Goal: Transaction & Acquisition: Download file/media

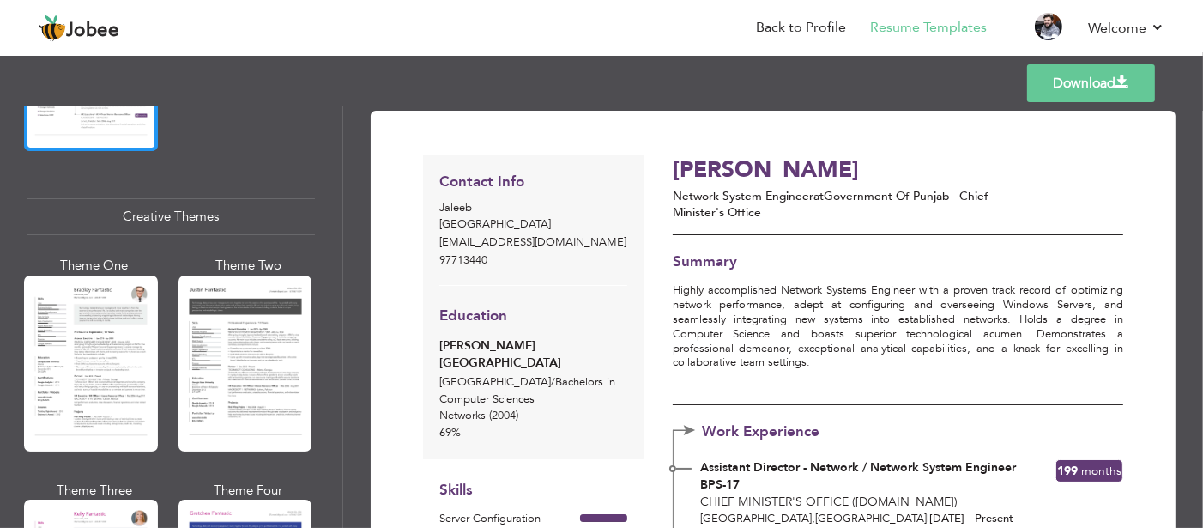
scroll to position [1966, 0]
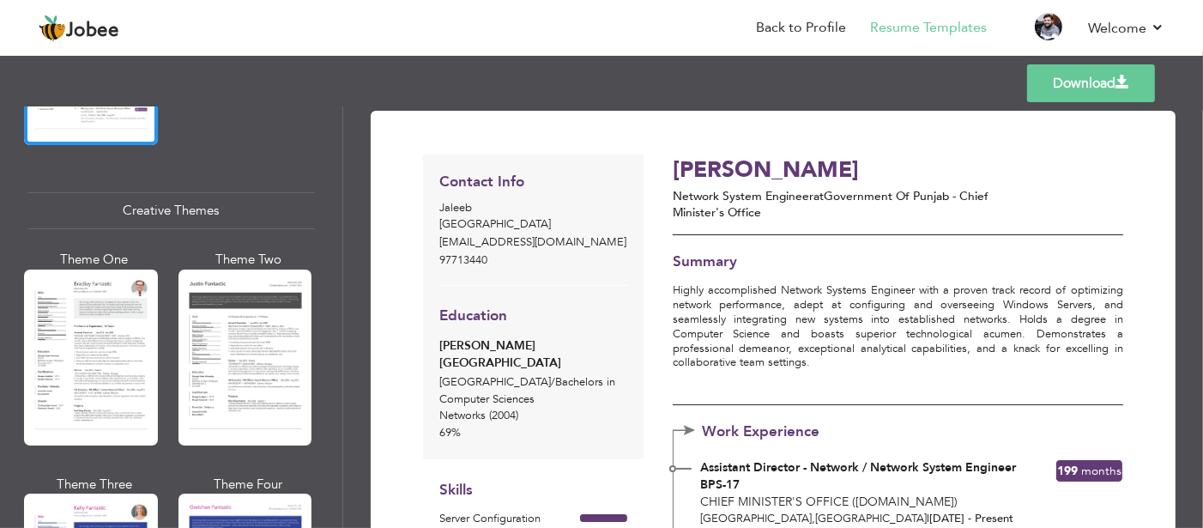
click at [208, 320] on div at bounding box center [246, 357] width 134 height 176
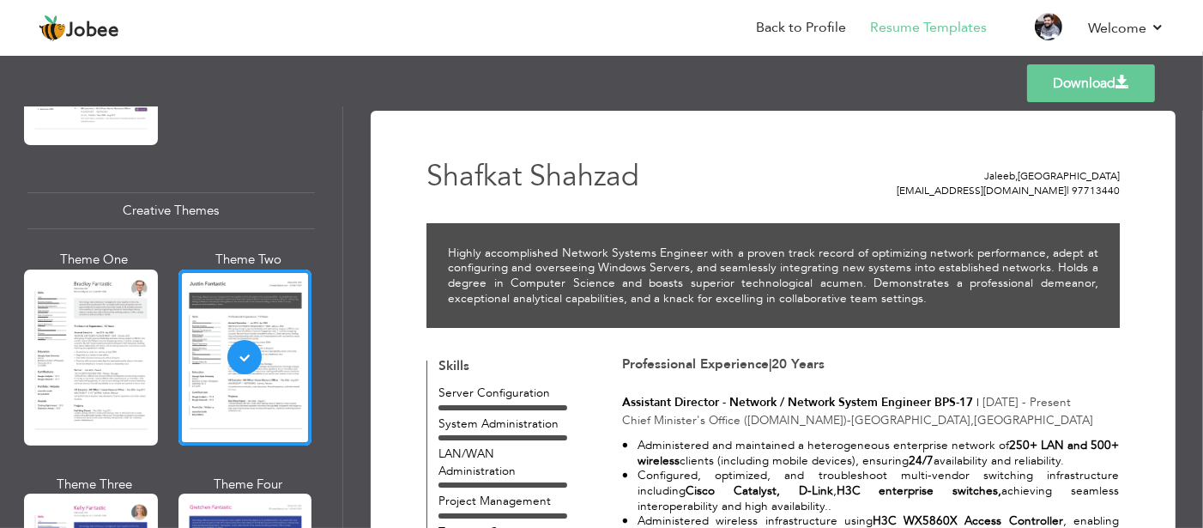
drag, startPoint x: 1078, startPoint y: 89, endPoint x: 1059, endPoint y: 102, distance: 22.9
click at [1078, 89] on link "Download" at bounding box center [1091, 83] width 128 height 38
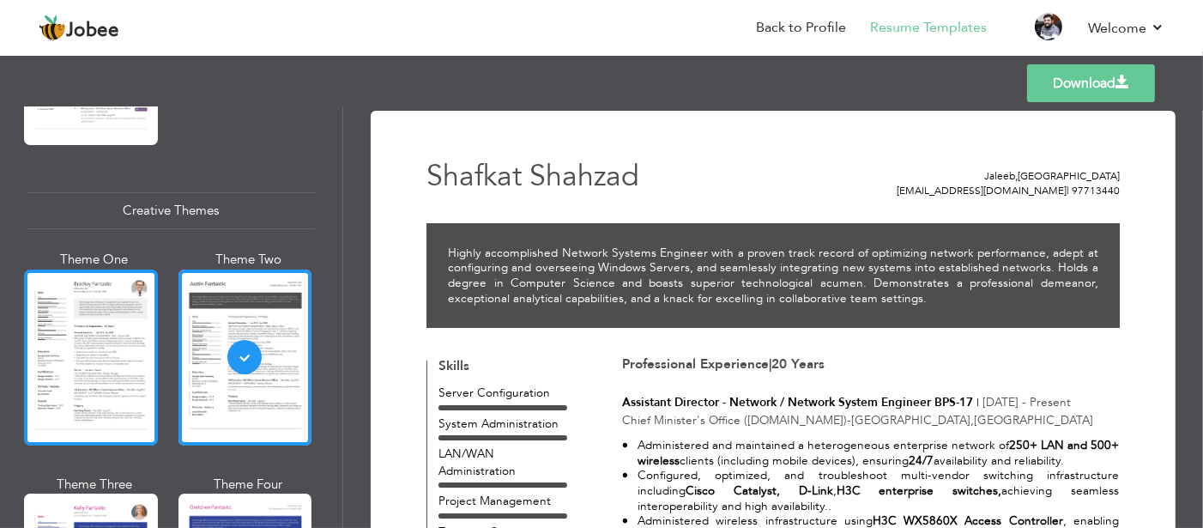
click at [87, 357] on div at bounding box center [91, 357] width 134 height 176
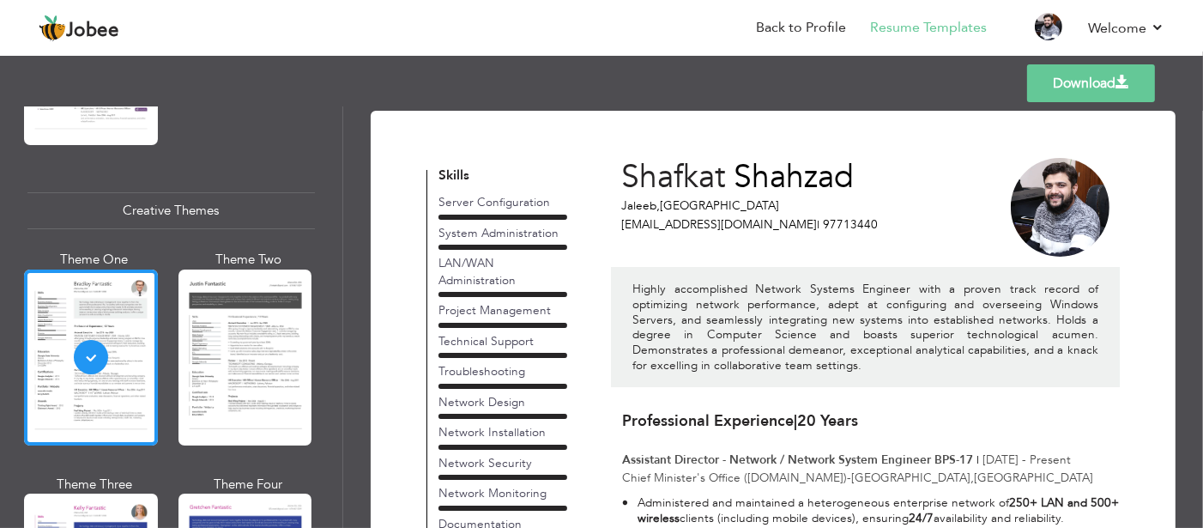
click at [1071, 88] on link "Download" at bounding box center [1091, 83] width 128 height 38
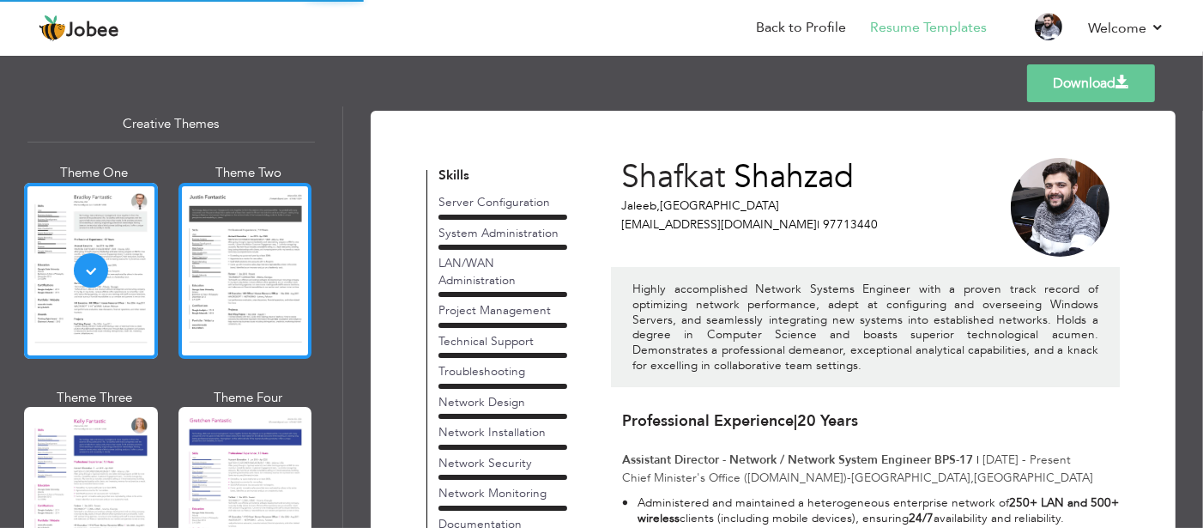
scroll to position [2224, 0]
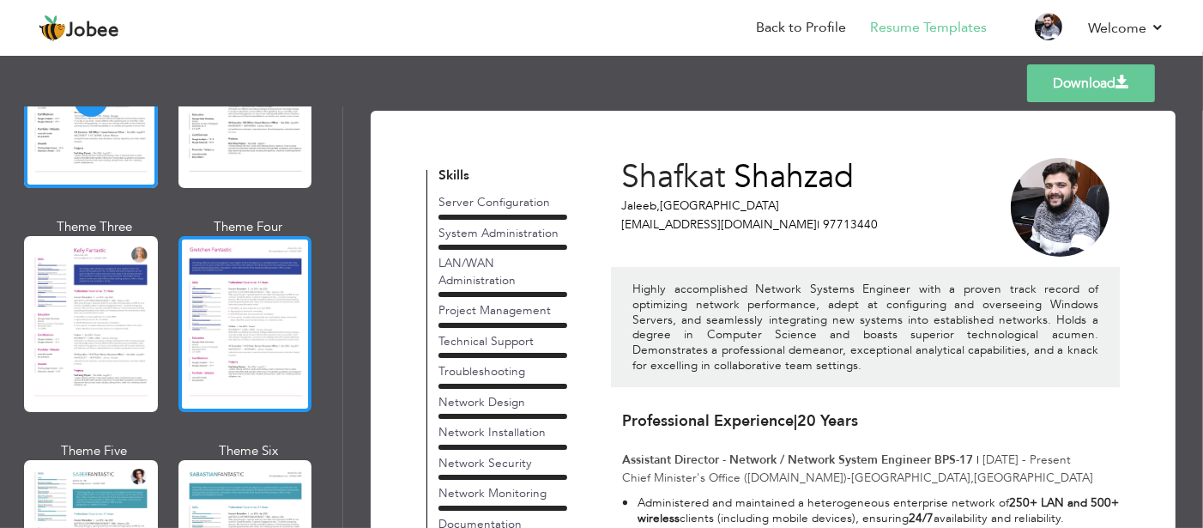
click at [255, 306] on div at bounding box center [246, 324] width 134 height 176
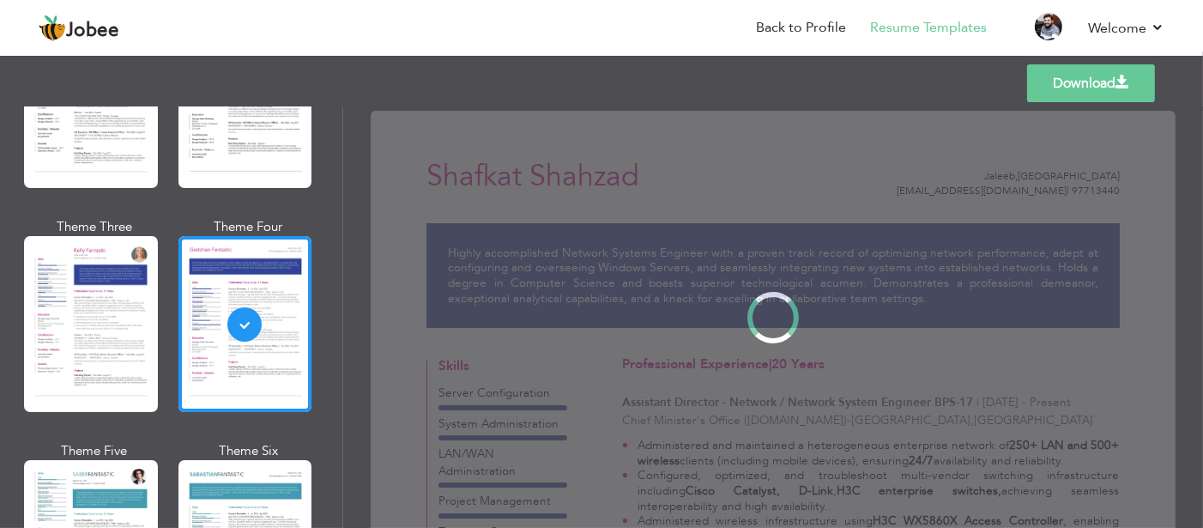
click at [1097, 86] on link "Download" at bounding box center [1091, 83] width 128 height 38
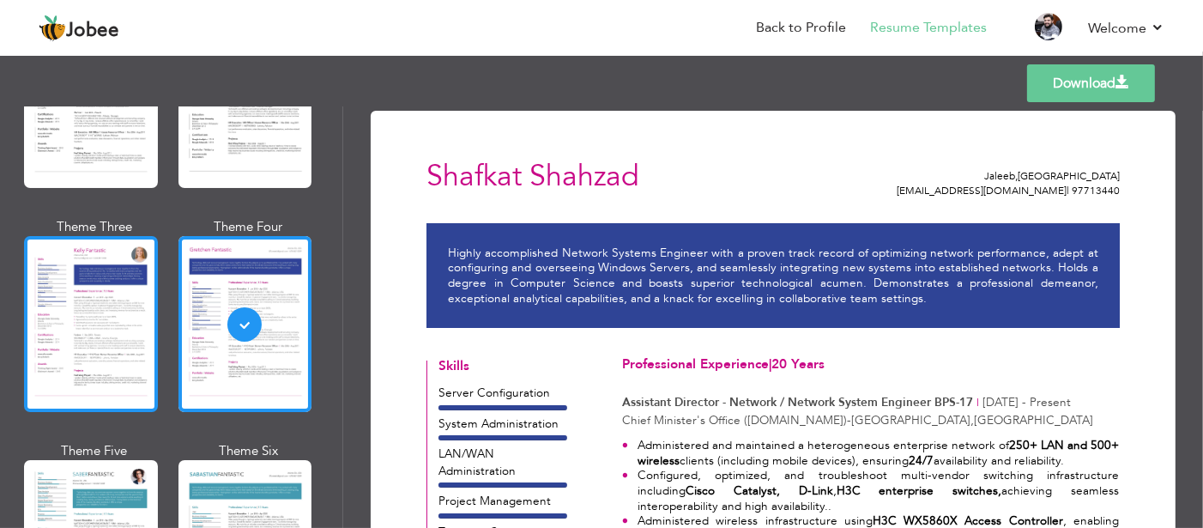
click at [111, 288] on div at bounding box center [91, 324] width 134 height 176
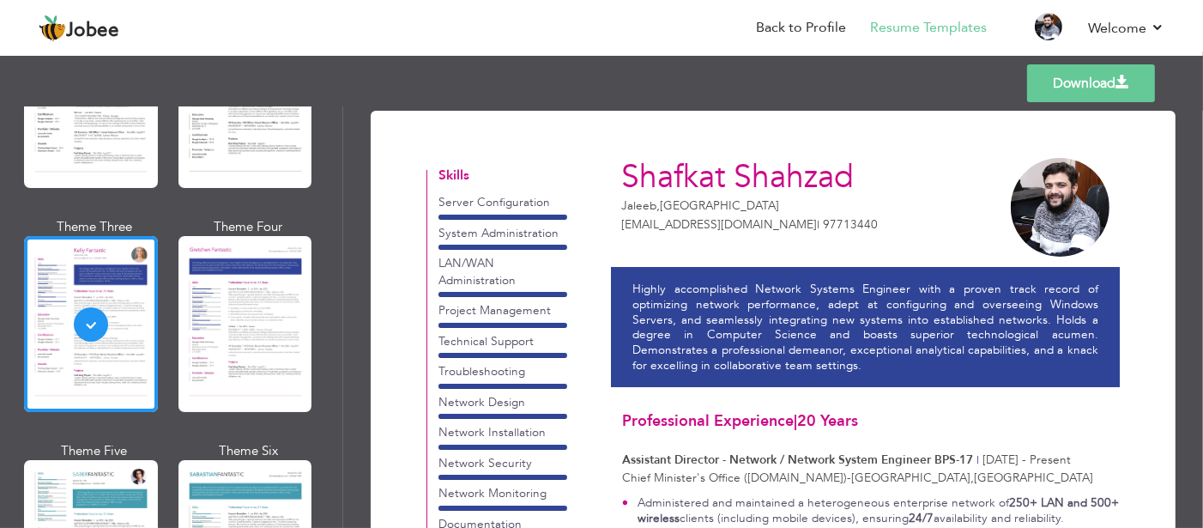
click at [751, 96] on div "Templates Download" at bounding box center [601, 83] width 1203 height 55
click at [1032, 85] on link "Download" at bounding box center [1091, 83] width 128 height 38
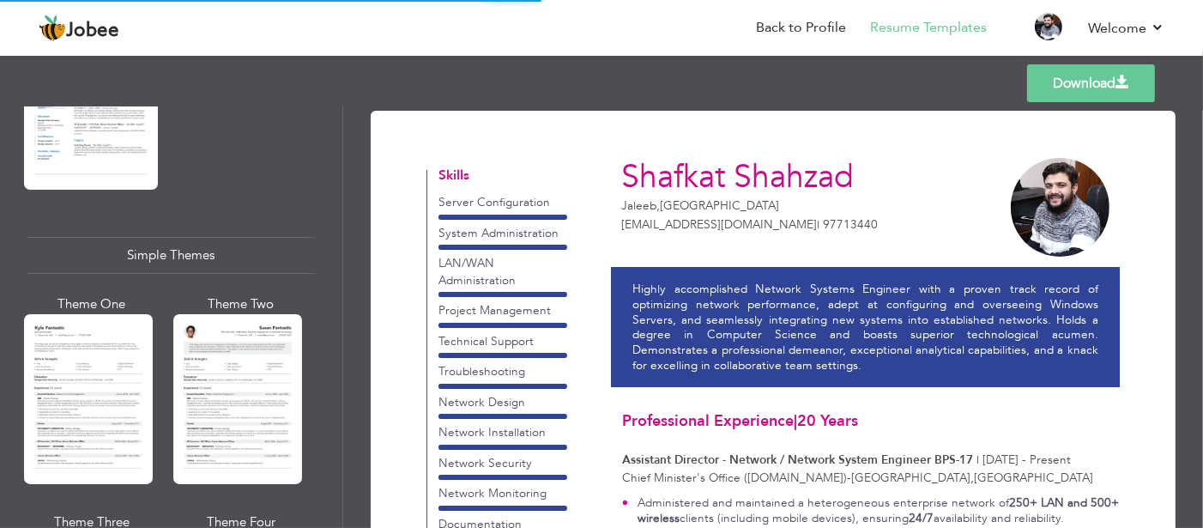
scroll to position [2996, 0]
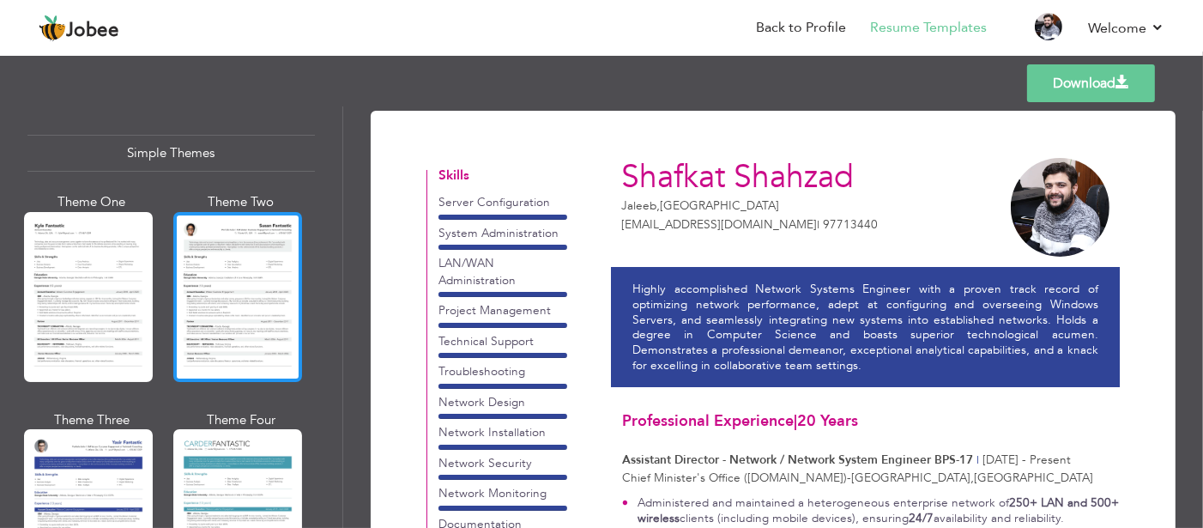
click at [230, 258] on div at bounding box center [237, 297] width 129 height 170
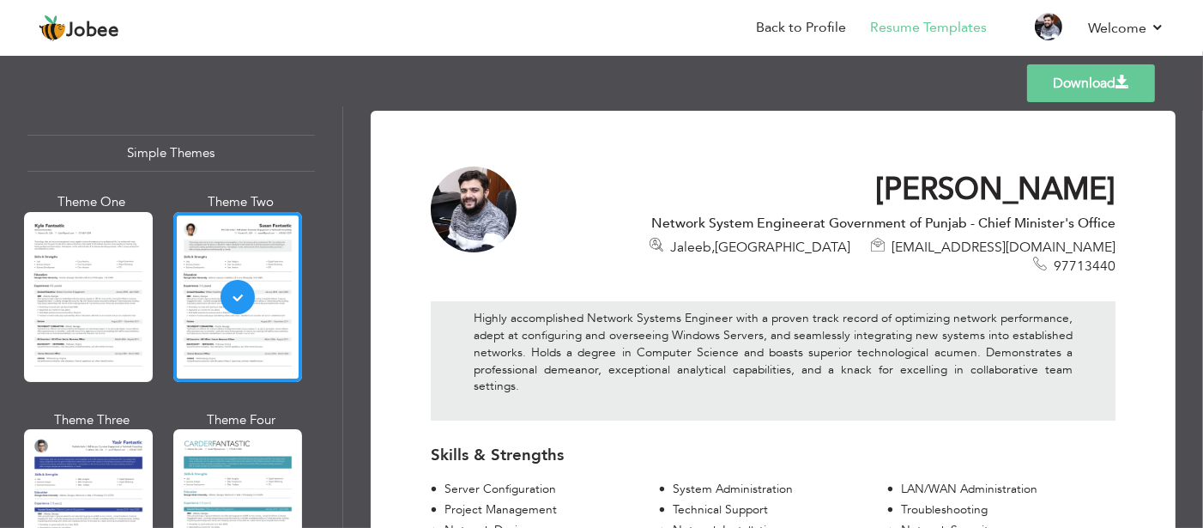
click at [1044, 75] on link "Download" at bounding box center [1091, 83] width 128 height 38
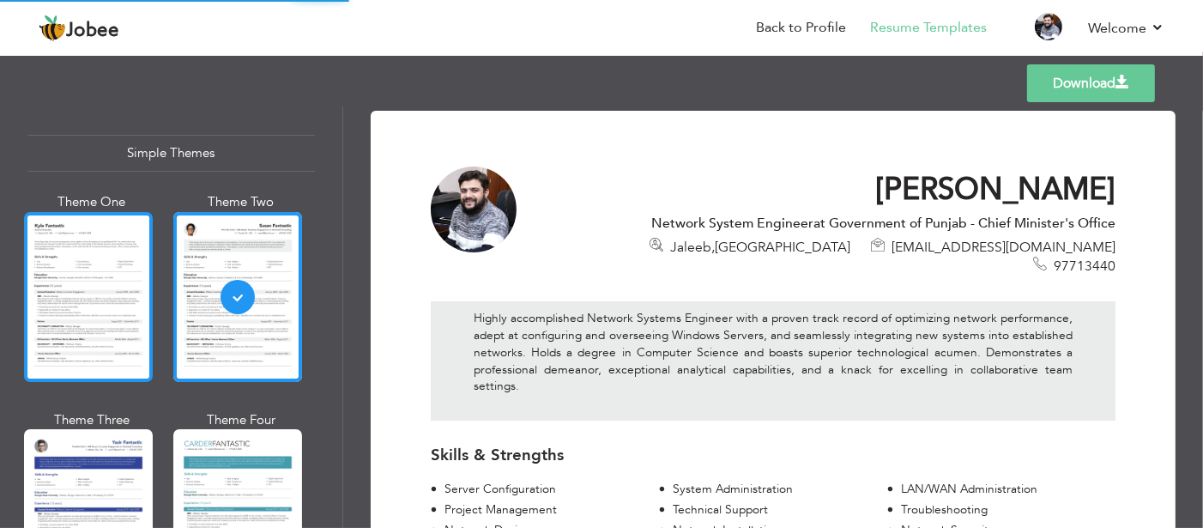
scroll to position [3082, 0]
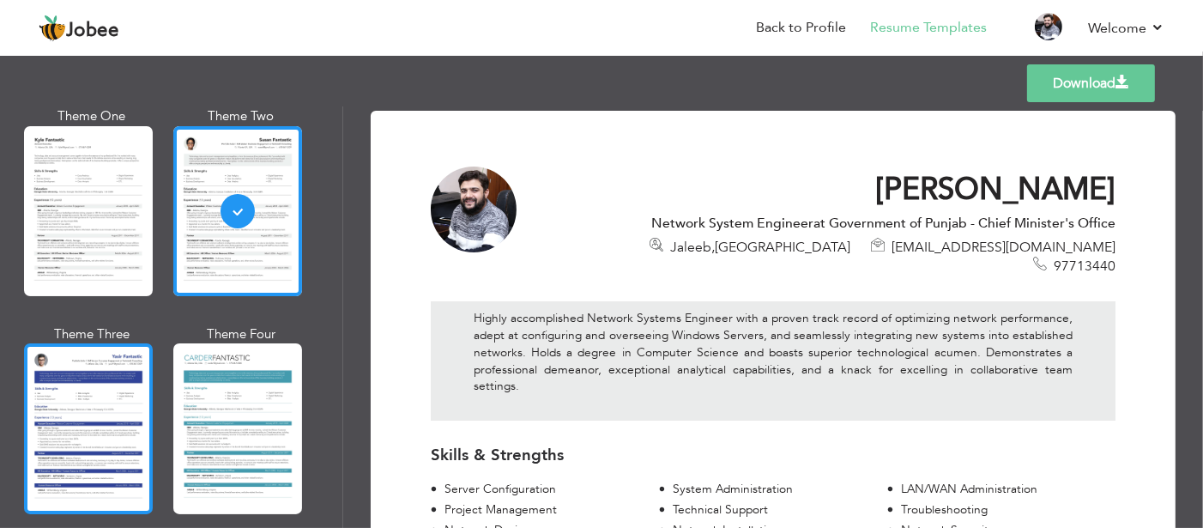
click at [72, 343] on div at bounding box center [88, 428] width 129 height 170
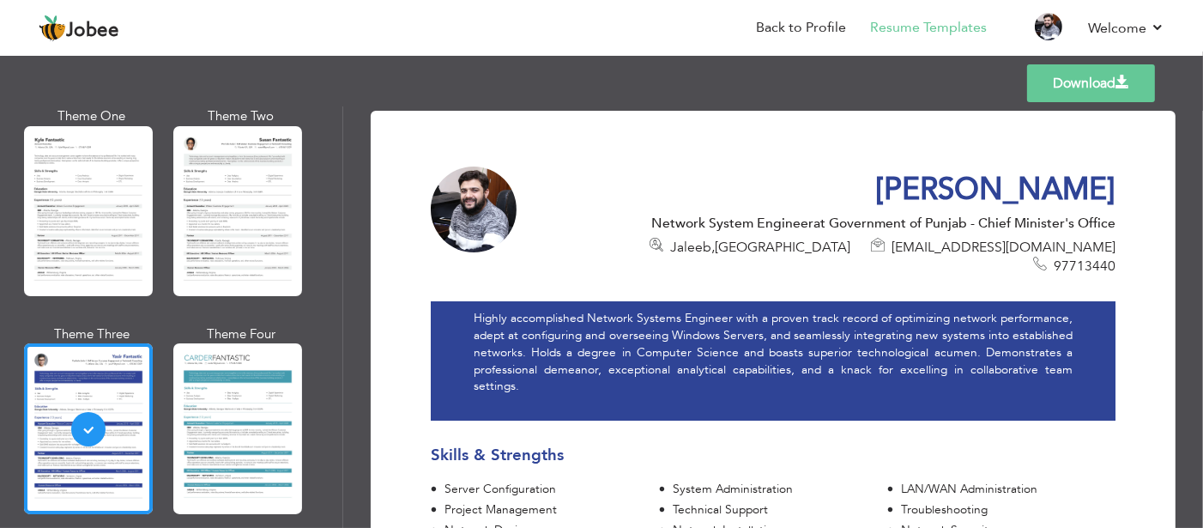
click at [1058, 80] on link "Download" at bounding box center [1091, 83] width 128 height 38
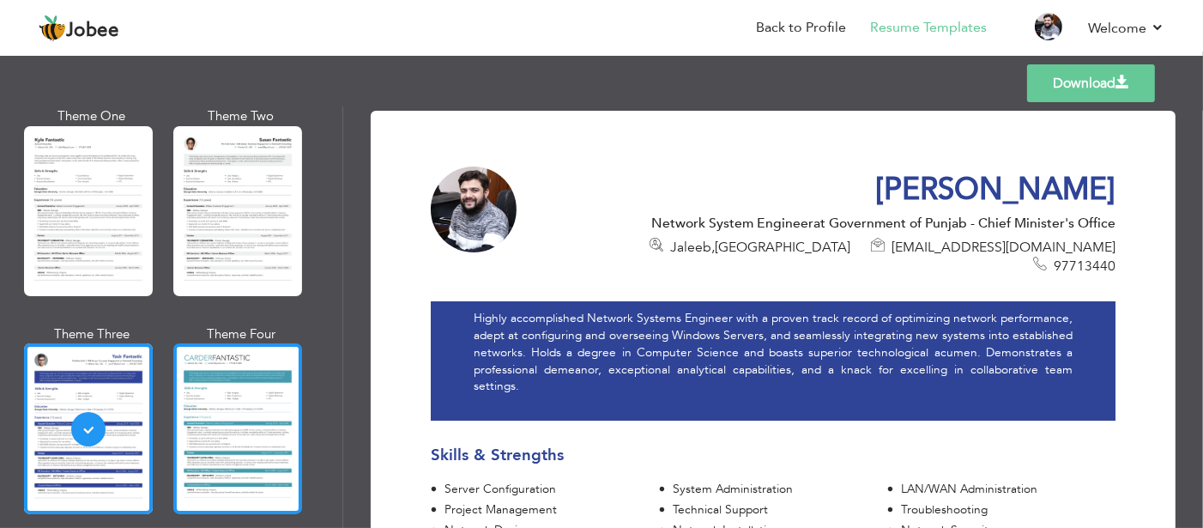
click at [235, 370] on div at bounding box center [237, 428] width 129 height 170
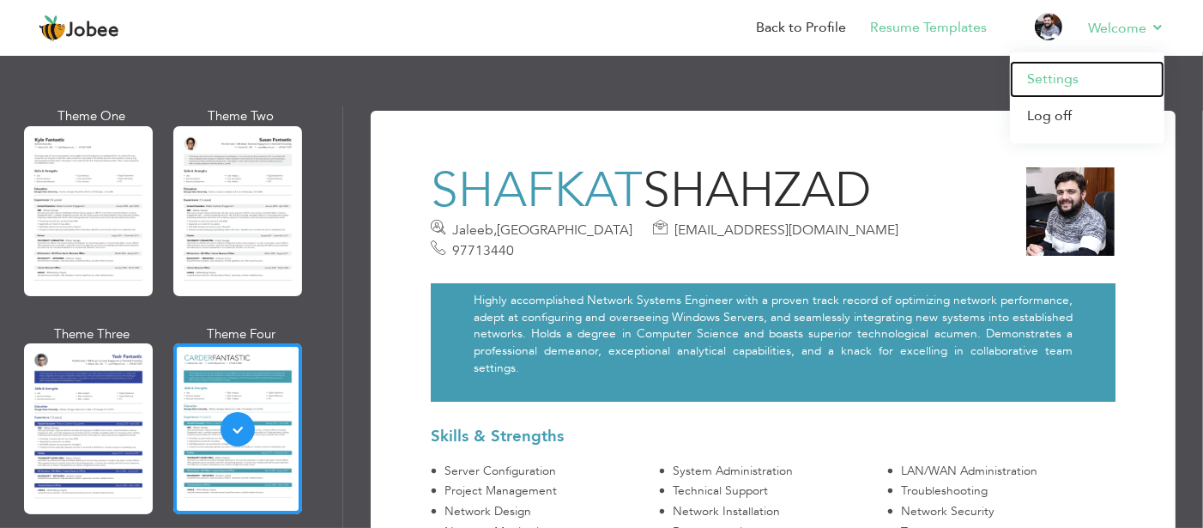
click at [1096, 72] on link "Settings" at bounding box center [1087, 79] width 154 height 37
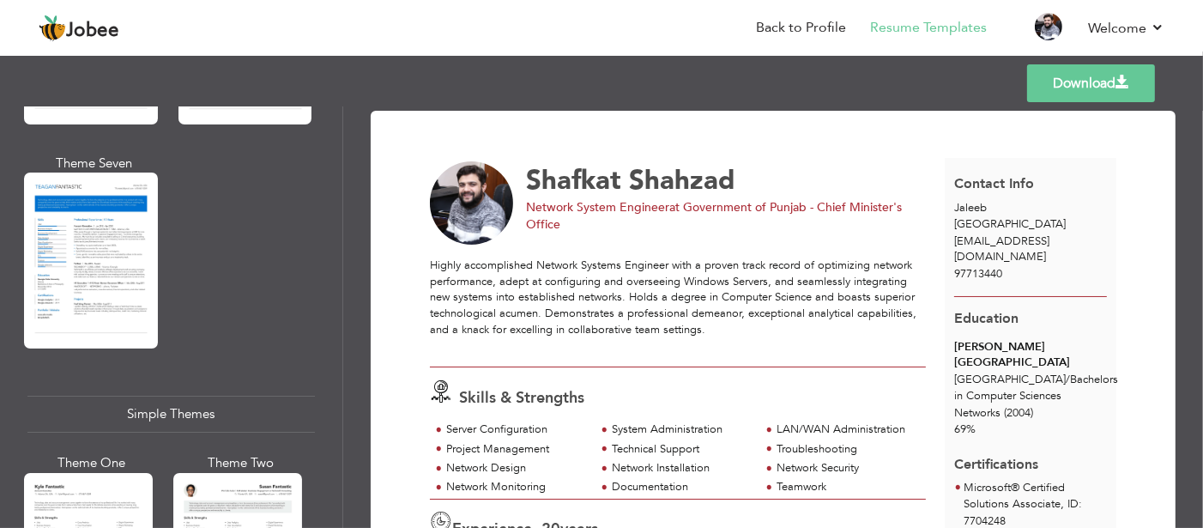
scroll to position [3082, 0]
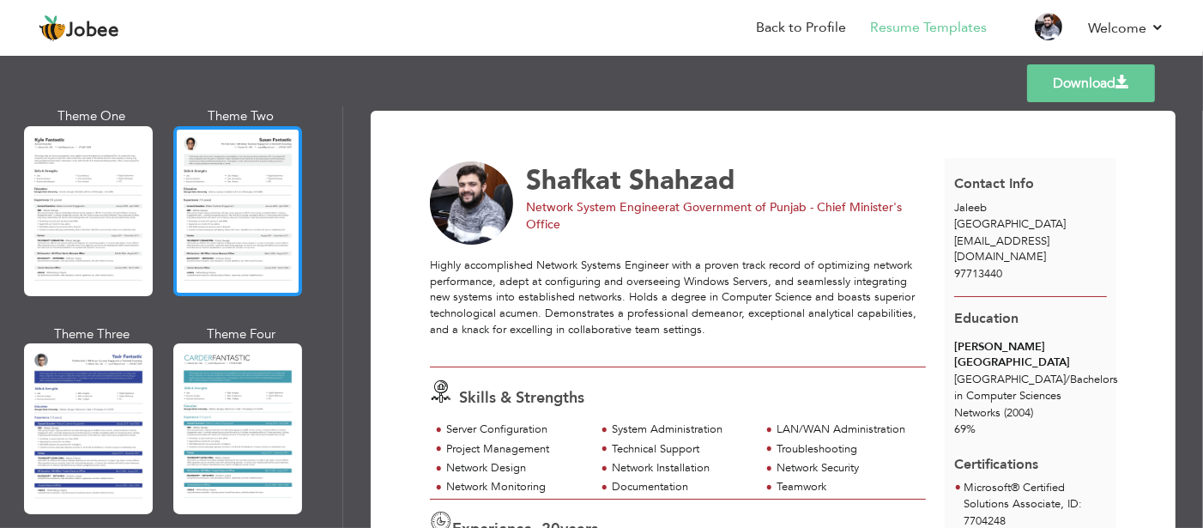
click at [220, 214] on div at bounding box center [237, 211] width 129 height 170
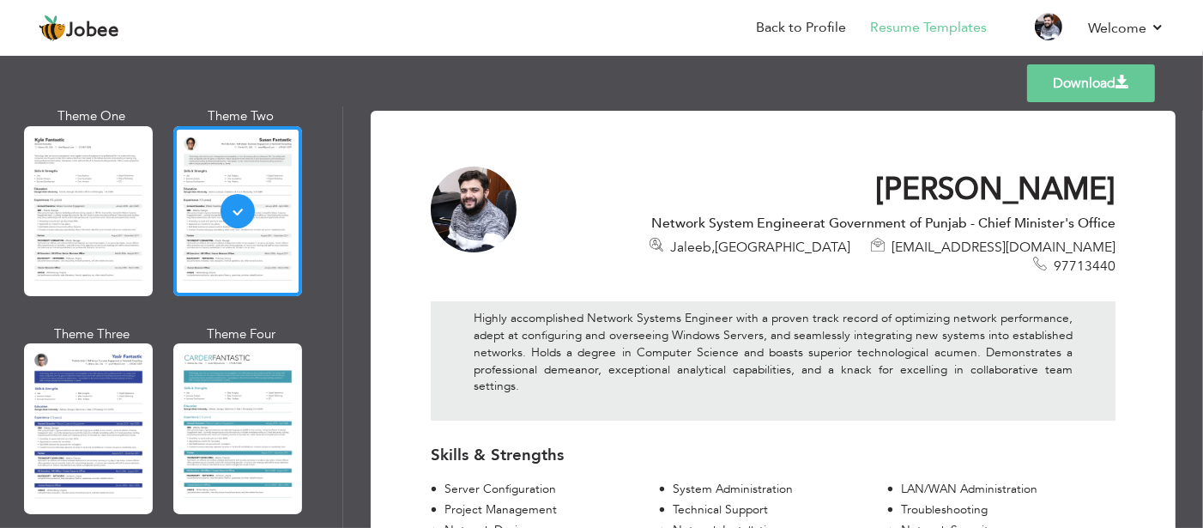
click at [50, 219] on div at bounding box center [88, 211] width 129 height 170
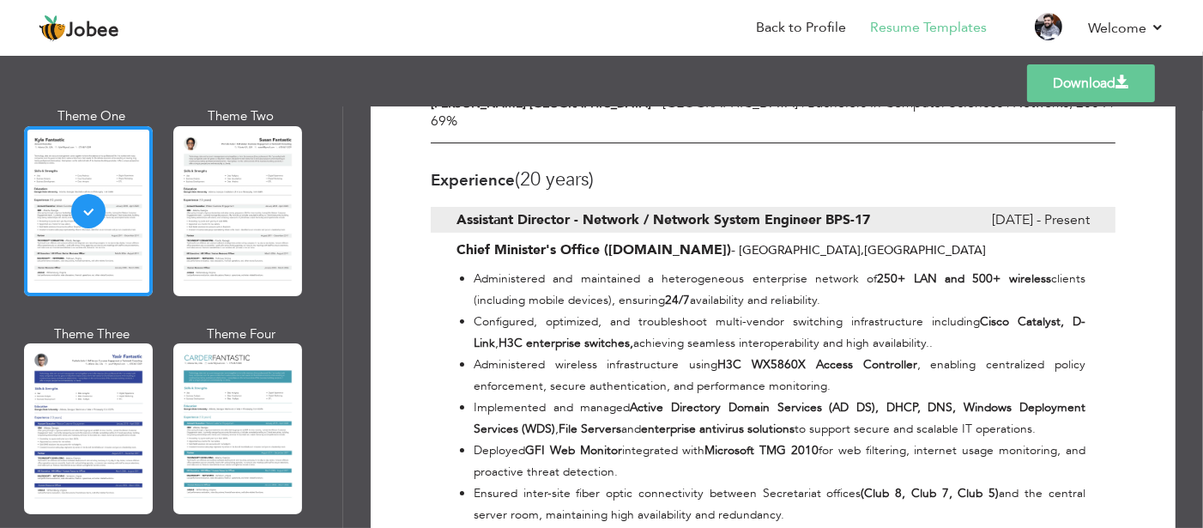
scroll to position [515, 0]
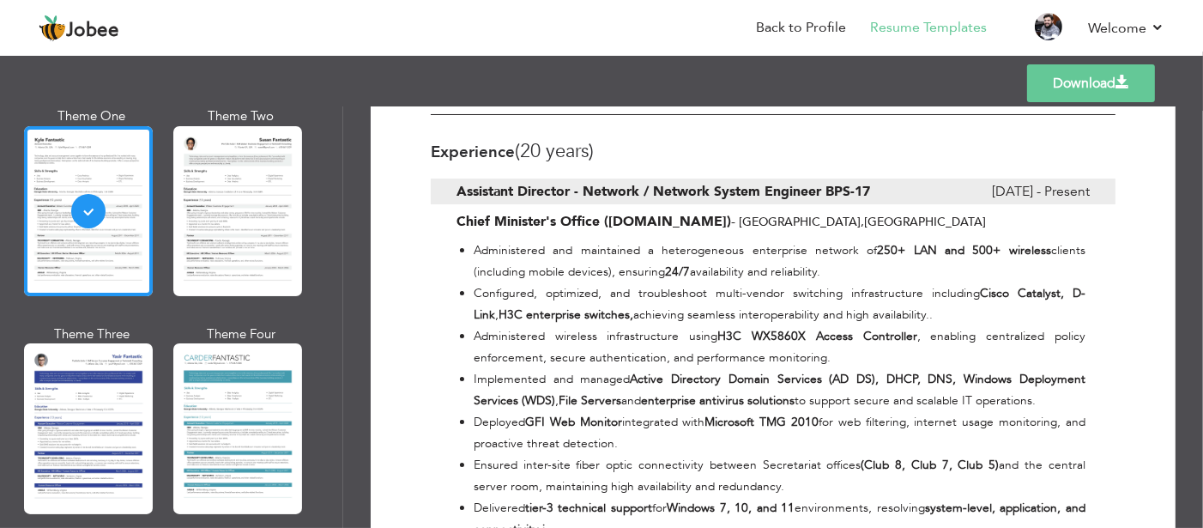
click at [1033, 88] on link "Download" at bounding box center [1091, 83] width 128 height 38
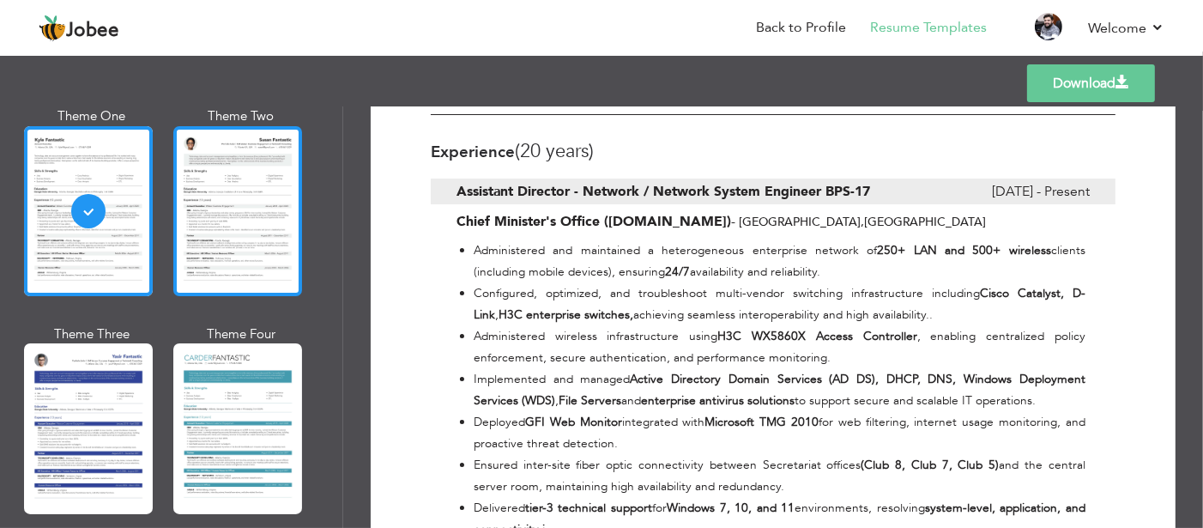
click at [187, 247] on div at bounding box center [237, 211] width 129 height 170
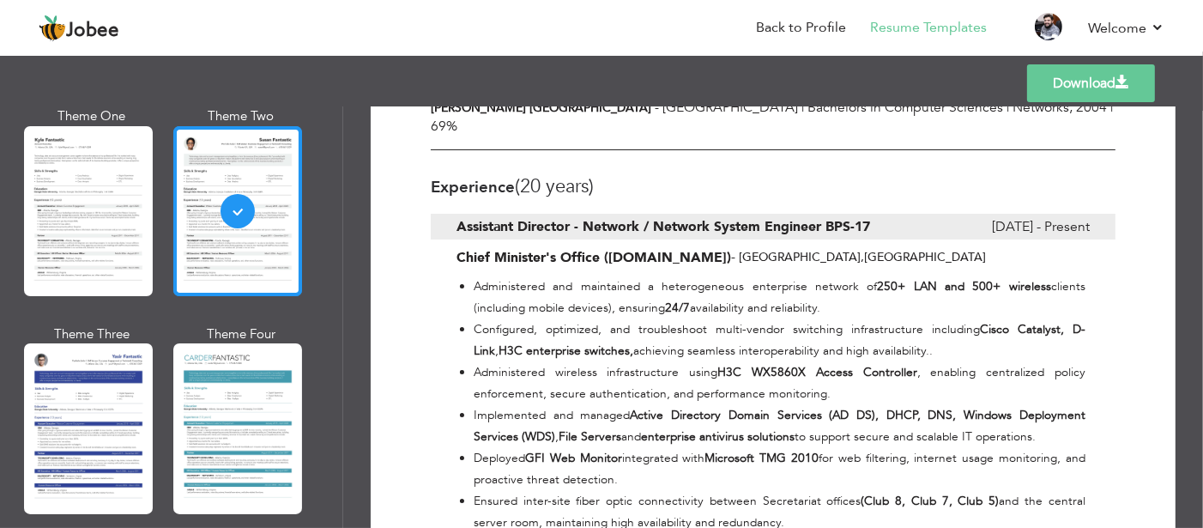
scroll to position [0, 0]
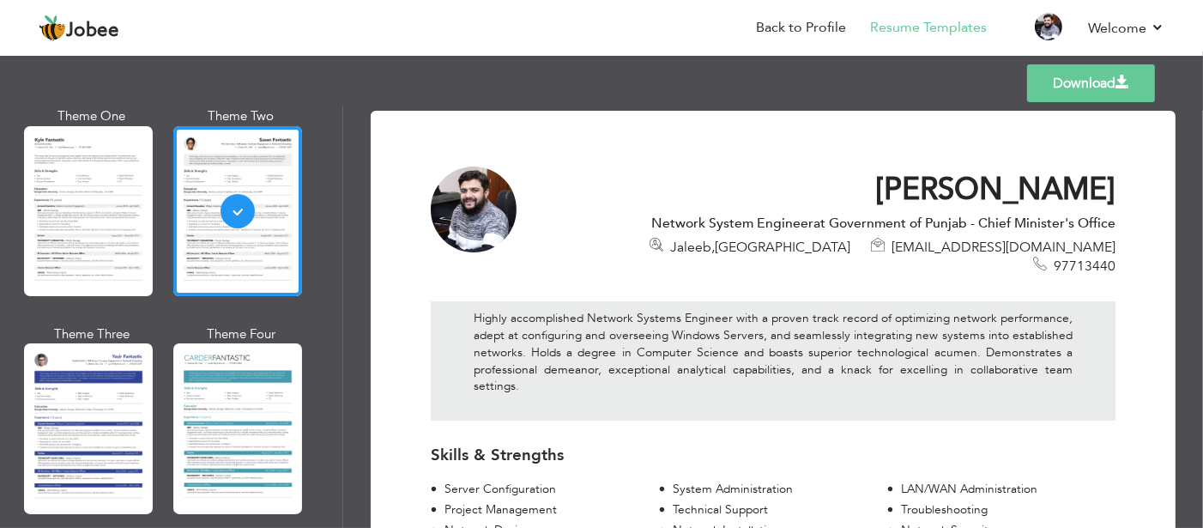
click at [1027, 94] on link "Download" at bounding box center [1091, 83] width 128 height 38
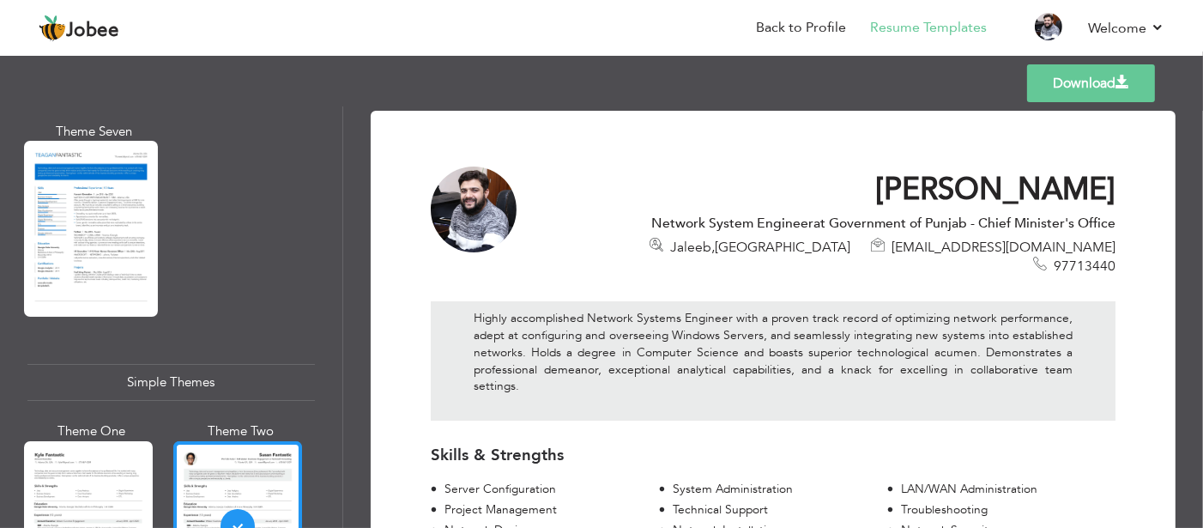
scroll to position [2739, 0]
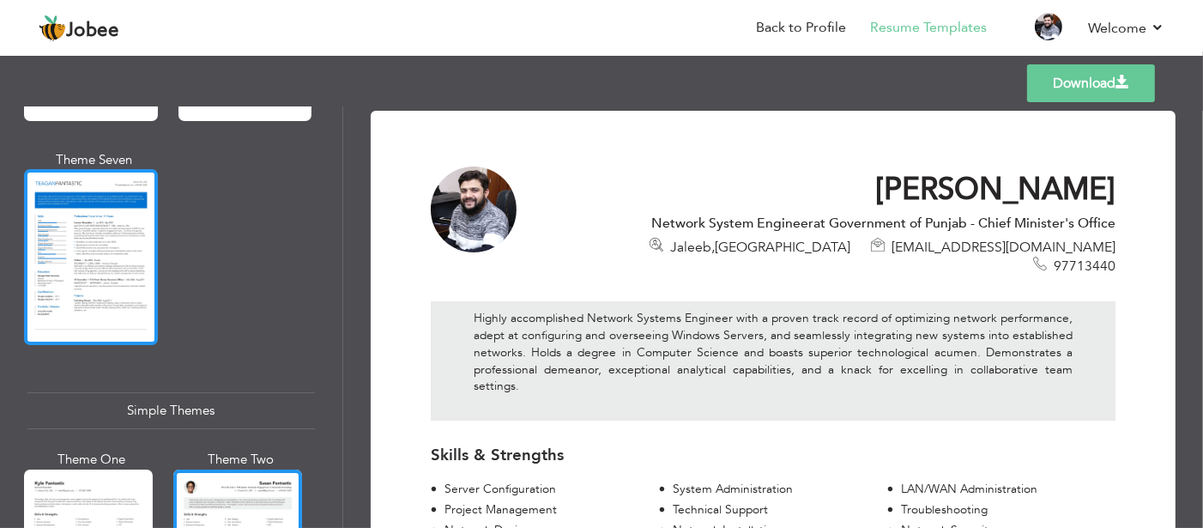
click at [129, 283] on div at bounding box center [91, 257] width 134 height 176
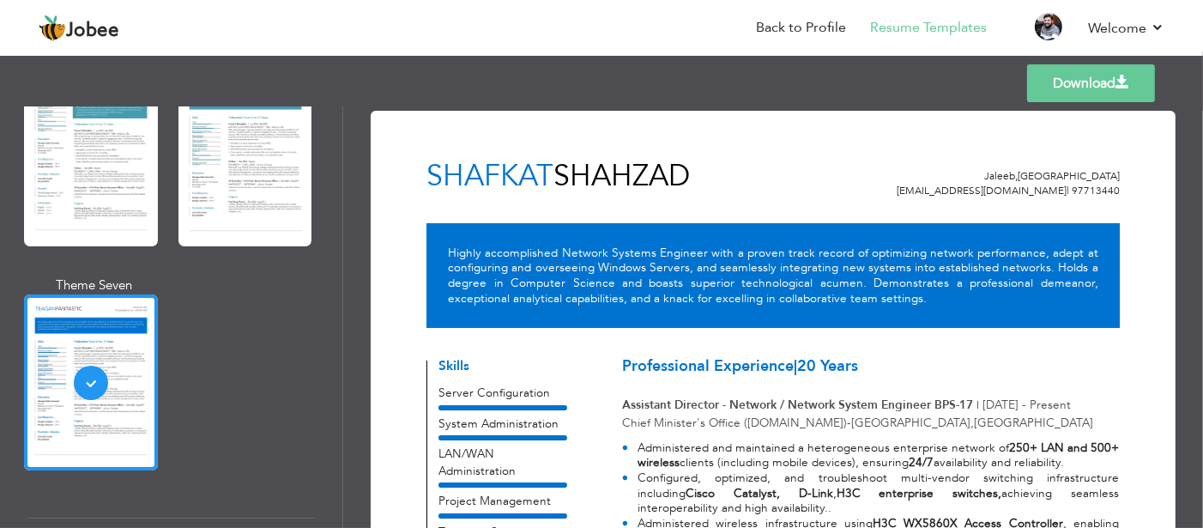
scroll to position [2310, 0]
